Goal: Task Accomplishment & Management: Manage account settings

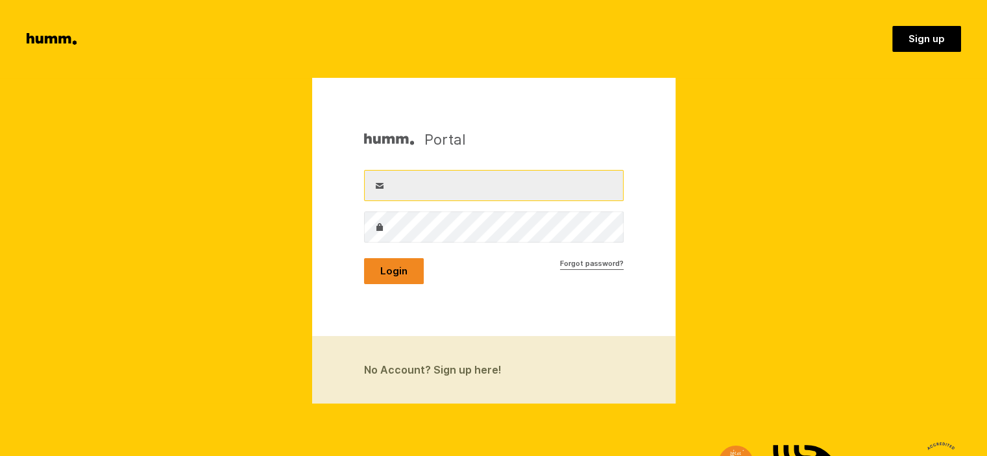
type input "[EMAIL_ADDRESS][DOMAIN_NAME]"
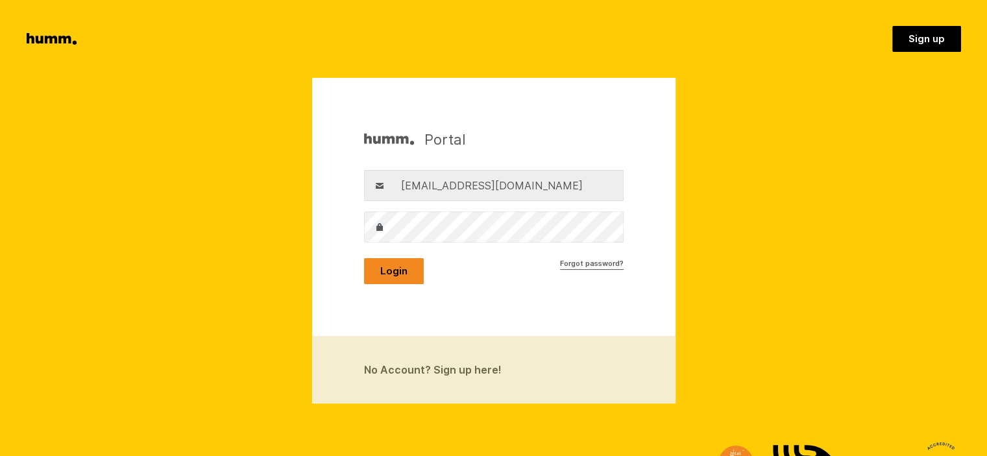
click at [396, 267] on button "Login" at bounding box center [394, 271] width 60 height 26
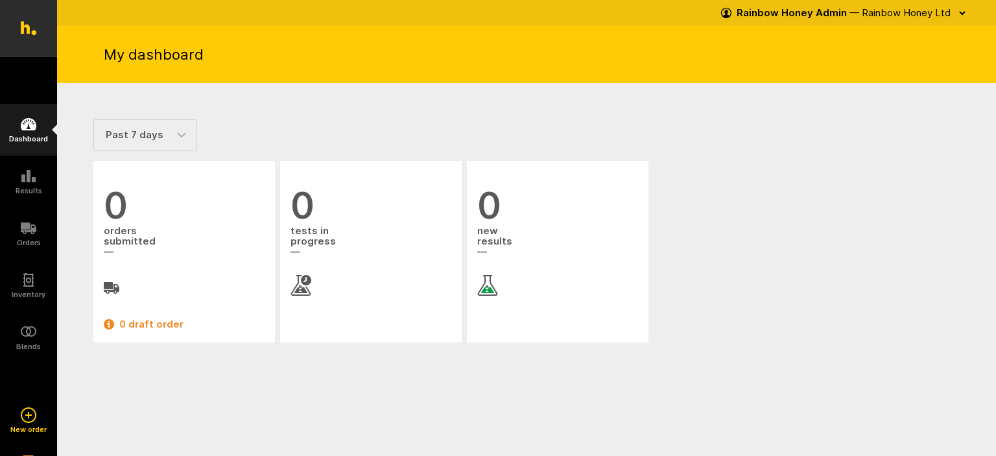
click at [32, 124] on icon at bounding box center [29, 124] width 16 height 12
click at [963, 12] on icon "button" at bounding box center [962, 13] width 5 height 3
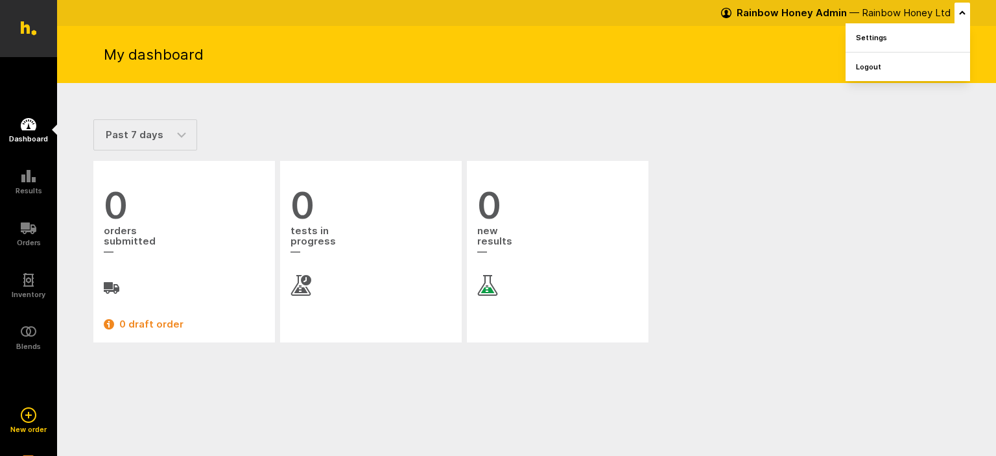
click at [462, 20] on div "Rainbow Honey Admin — Rainbow Honey Ltd Settings Logout" at bounding box center [537, 13] width 867 height 26
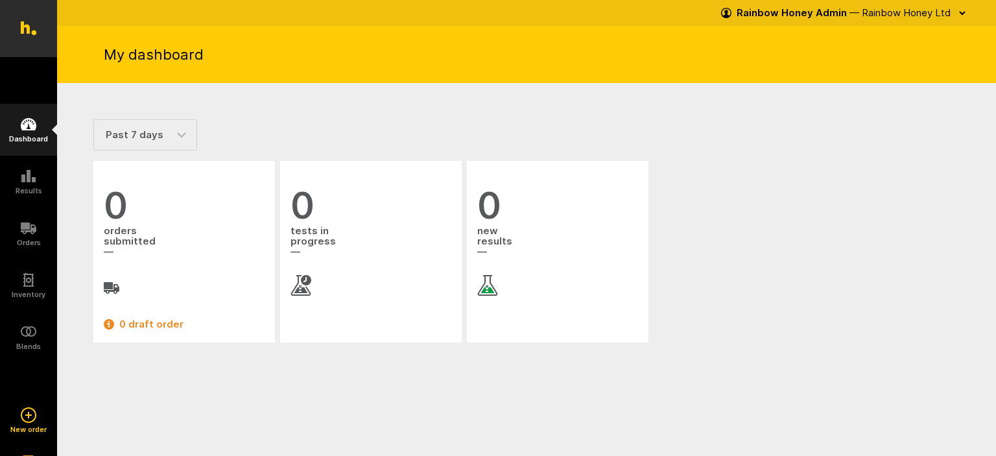
click at [33, 127] on icon at bounding box center [29, 124] width 16 height 12
click at [963, 10] on icon "button" at bounding box center [962, 13] width 10 height 10
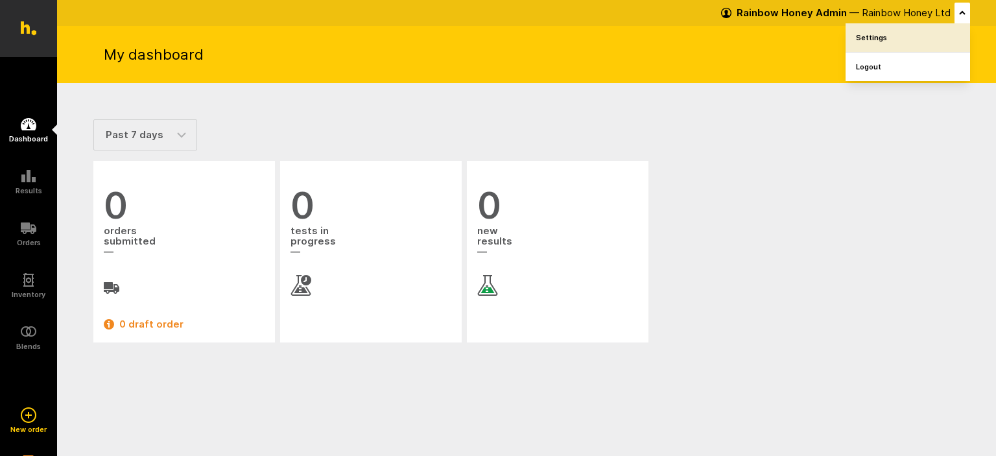
click at [877, 36] on link "Settings" at bounding box center [908, 37] width 125 height 29
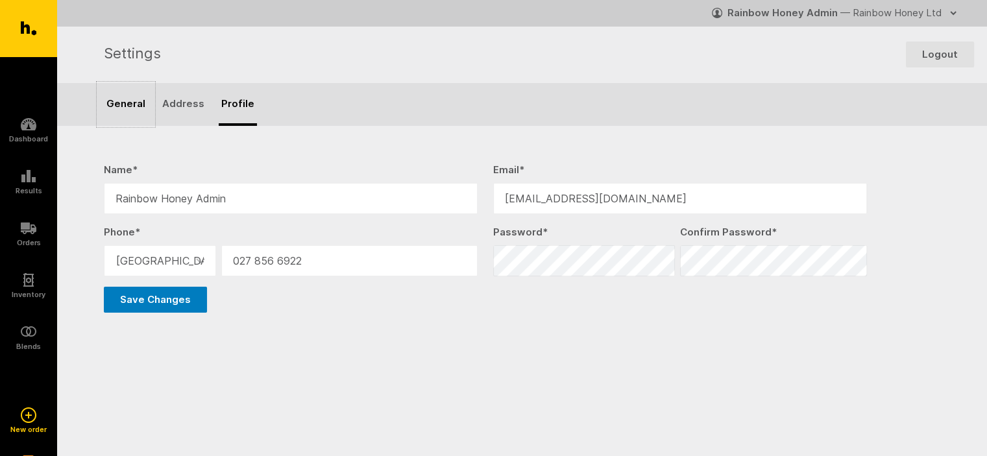
click at [126, 102] on link "General" at bounding box center [126, 104] width 56 height 43
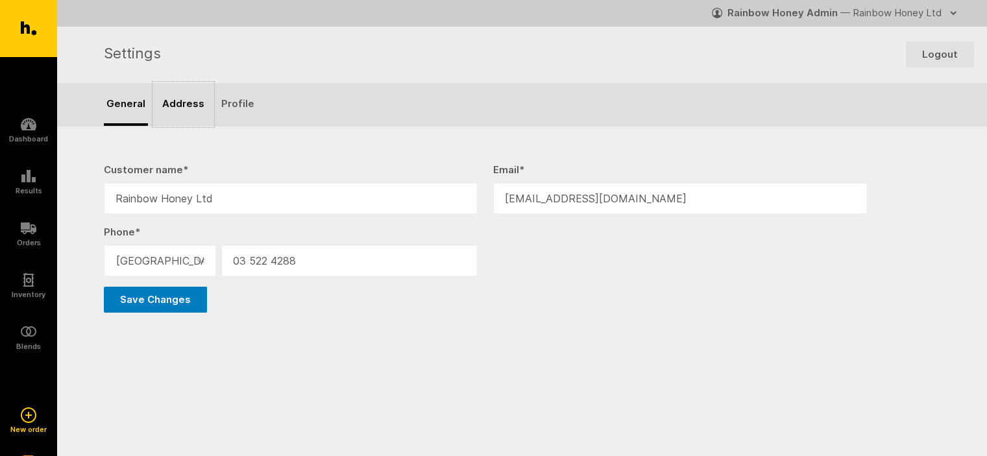
click at [176, 103] on link "Address" at bounding box center [183, 104] width 59 height 43
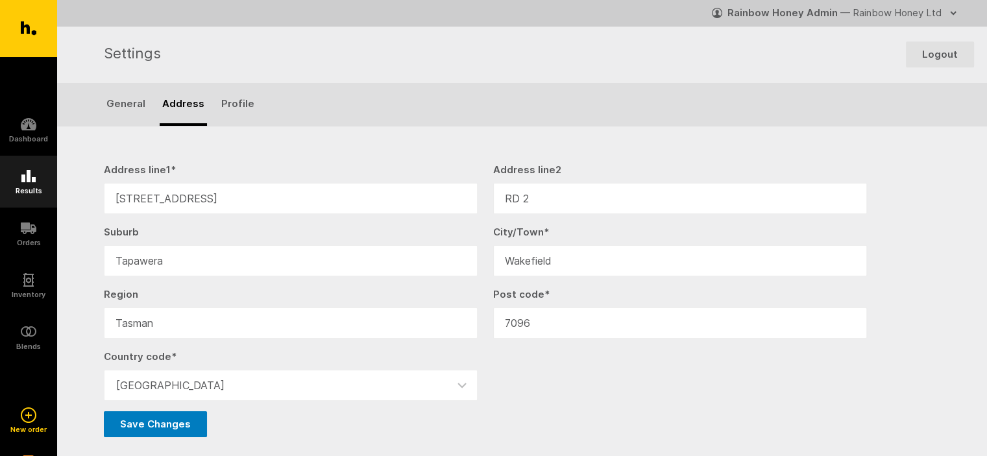
click at [28, 176] on icon at bounding box center [28, 176] width 14 height 12
